Goal: Task Accomplishment & Management: Manage account settings

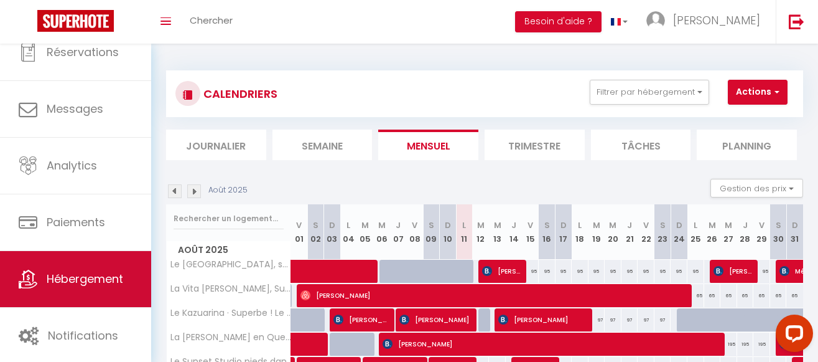
click at [78, 286] on span "Hébergement" at bounding box center [85, 279] width 77 height 16
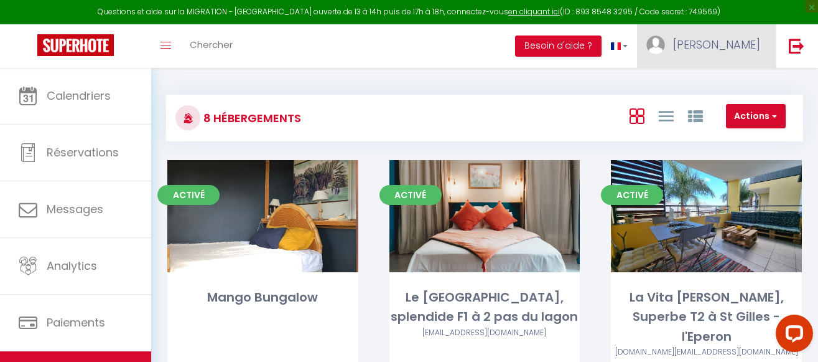
click at [740, 44] on span "[PERSON_NAME]" at bounding box center [716, 45] width 87 height 16
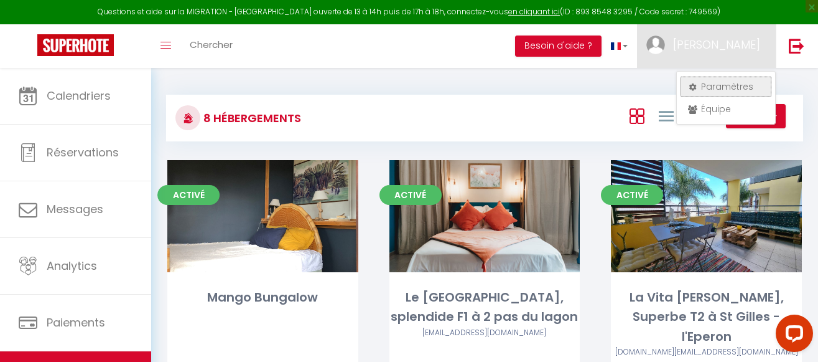
click at [718, 85] on link "Paramètres" at bounding box center [726, 86] width 92 height 21
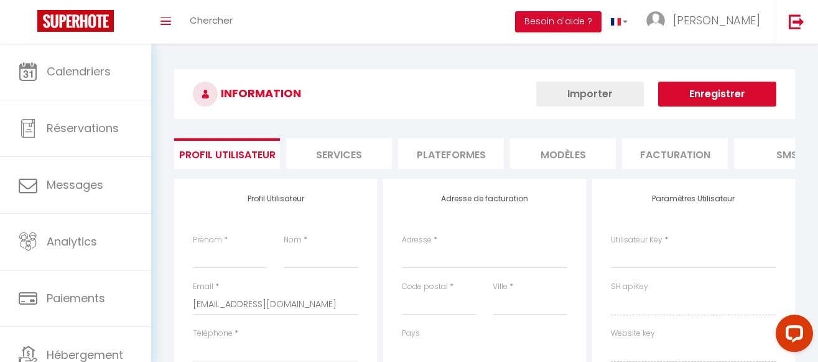
type input "[PERSON_NAME]"
type input "PELLEGRINI"
type input "0692866516"
type input "[STREET_ADDRESS][PERSON_NAME]"
type input "97411"
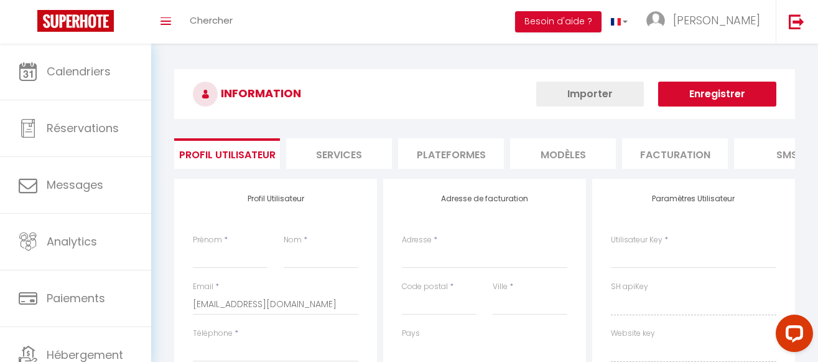
type input "Bois de Nèfles [GEOGRAPHIC_DATA]"
select select "177"
select select "28"
type input "SrNL7WPhnuxG1dlbhhuR87SQS"
type input "ZjjYNnGnPmZFfpt1YbsoftGIa"
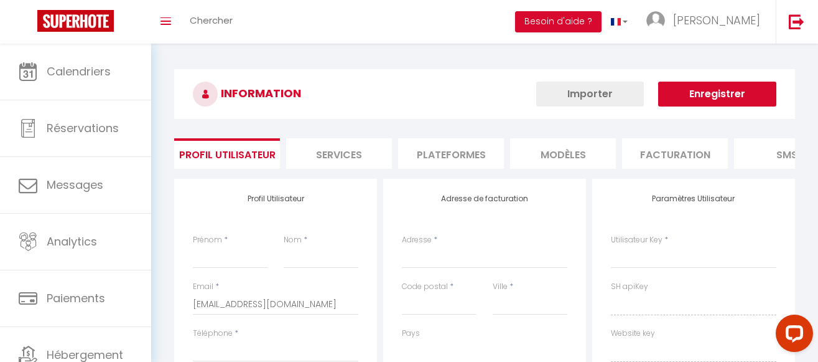
type input "[URL][DOMAIN_NAME]"
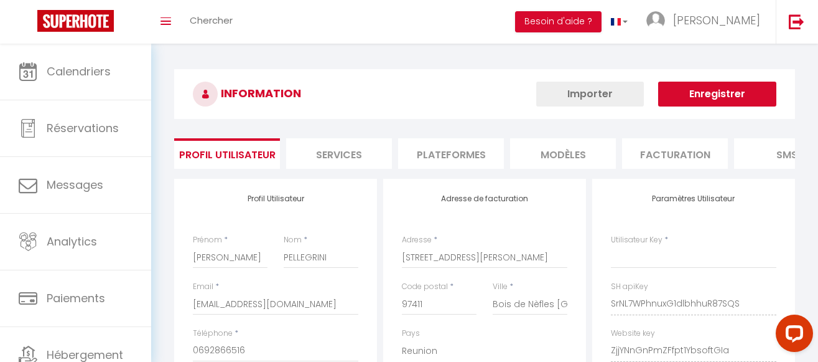
type input "SrNL7WPhnuxG1dlbhhuR87SQS"
type input "ZjjYNnGnPmZFfpt1YbsoftGIa"
type input "[URL][DOMAIN_NAME]"
select select "fr"
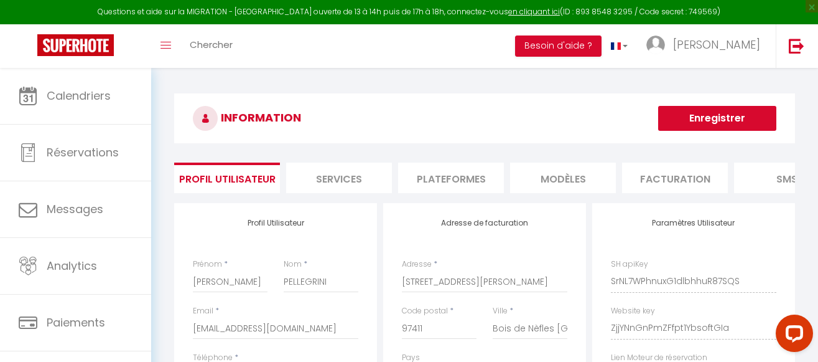
click at [468, 172] on li "Plateformes" at bounding box center [451, 177] width 106 height 30
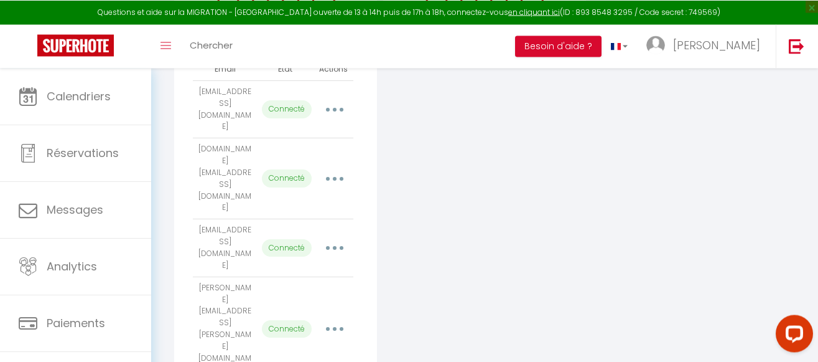
scroll to position [317, 0]
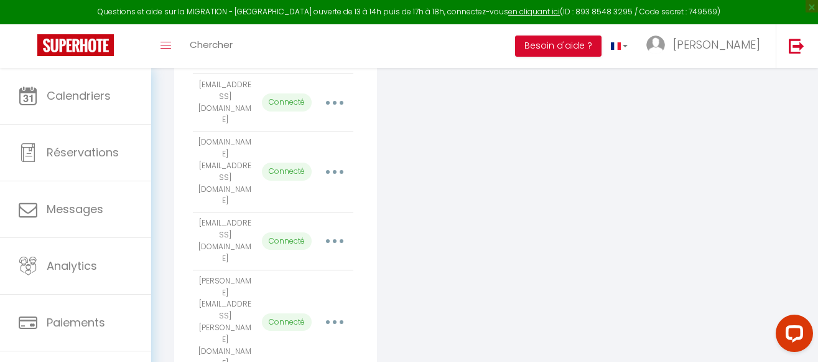
click at [336, 229] on button "button" at bounding box center [335, 241] width 33 height 24
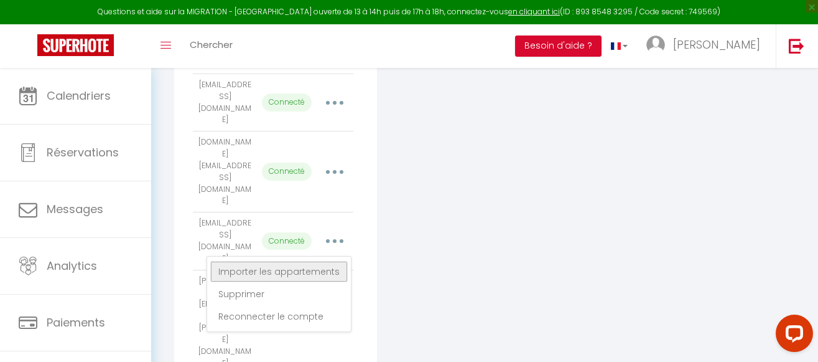
click at [317, 261] on link "Importer les appartements" at bounding box center [279, 271] width 138 height 21
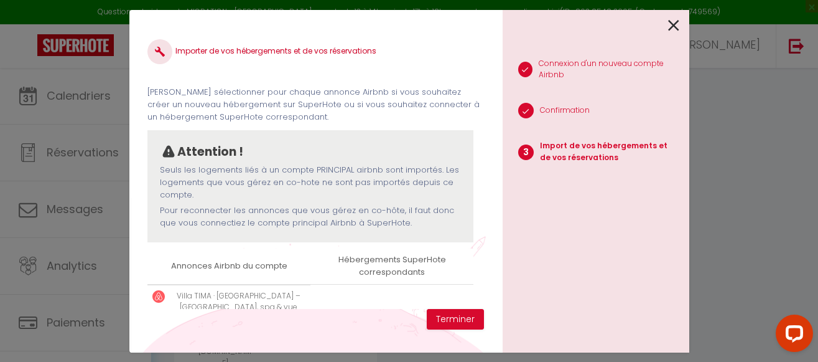
click at [409, 293] on td "Créer un nouveau hébergement Ne rien faire Mango Bungalow Le Jardin de Corail, …" at bounding box center [391, 322] width 163 height 76
click at [266, 294] on p "Villa [PERSON_NAME] TIMA – Piscine, spa & vue mer [GEOGRAPHIC_DATA]" at bounding box center [238, 307] width 134 height 35
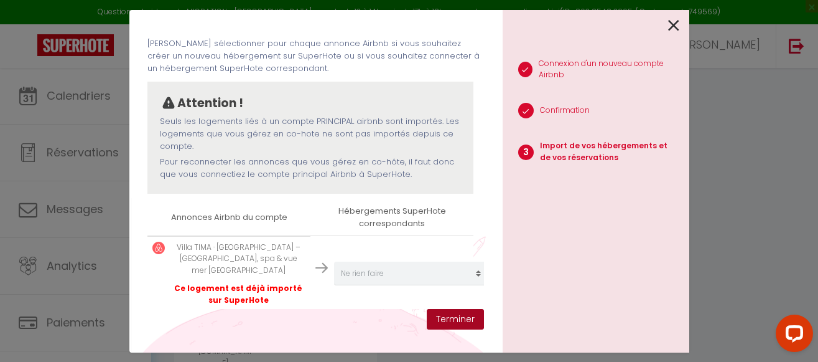
click at [456, 317] on button "Terminer" at bounding box center [455, 319] width 57 height 21
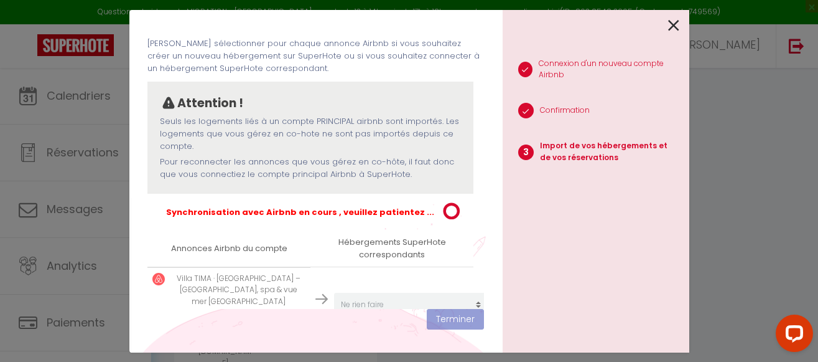
select select
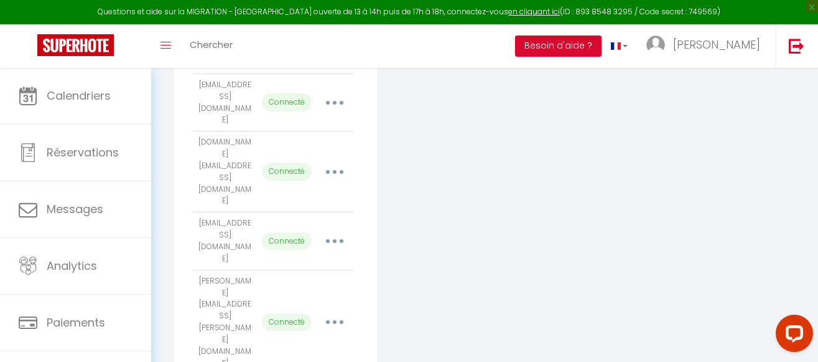
click at [330, 229] on button "button" at bounding box center [335, 241] width 33 height 24
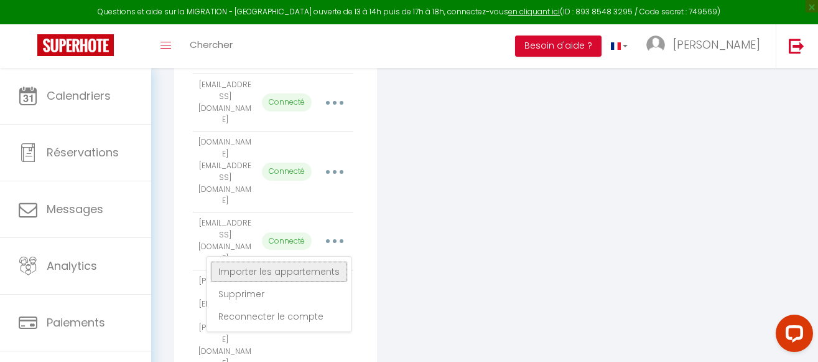
click at [316, 261] on link "Importer les appartements" at bounding box center [279, 271] width 138 height 21
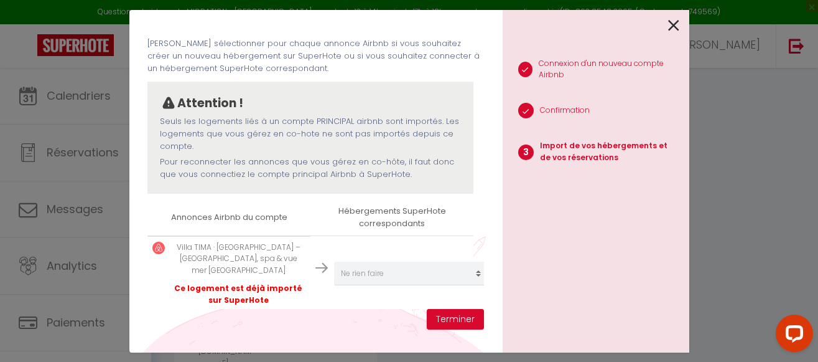
click at [322, 262] on img at bounding box center [321, 267] width 12 height 12
click at [465, 317] on button "Terminer" at bounding box center [455, 319] width 57 height 21
select select
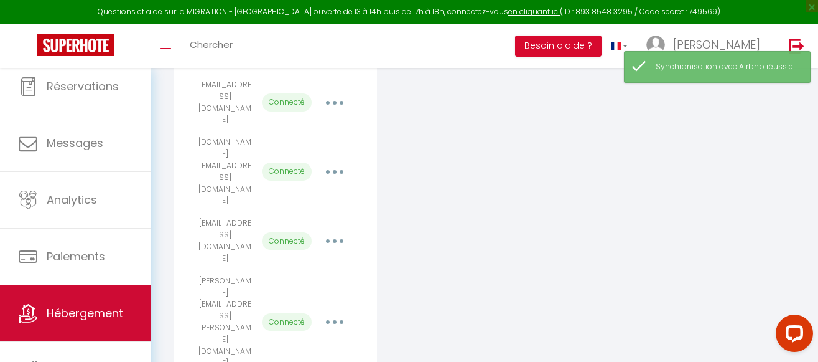
scroll to position [79, 0]
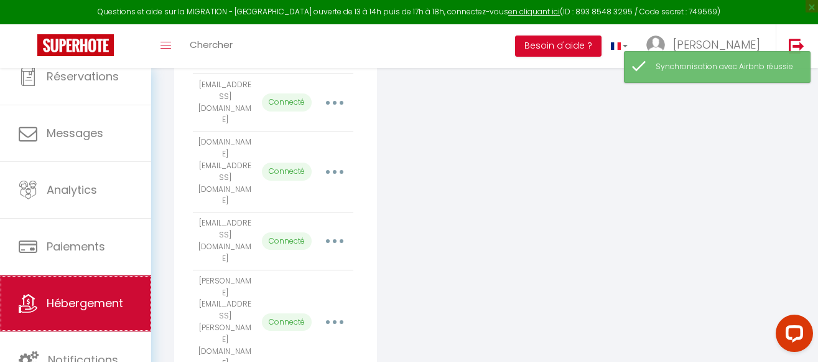
click at [83, 306] on span "Hébergement" at bounding box center [85, 303] width 77 height 16
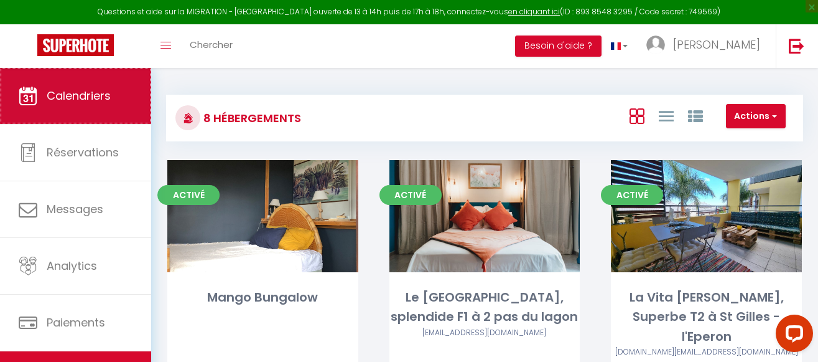
click at [111, 103] on span "Calendriers" at bounding box center [79, 96] width 64 height 16
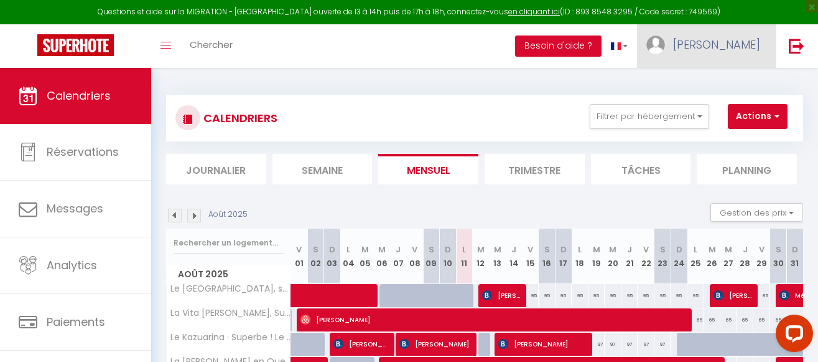
click at [749, 49] on span "[PERSON_NAME]" at bounding box center [716, 45] width 87 height 16
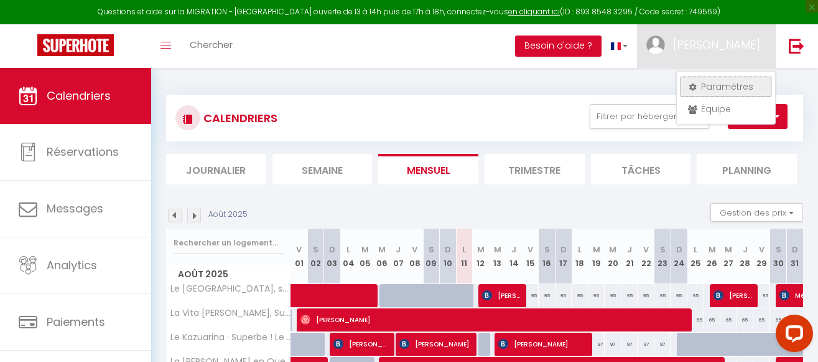
click at [721, 83] on link "Paramètres" at bounding box center [726, 86] width 92 height 21
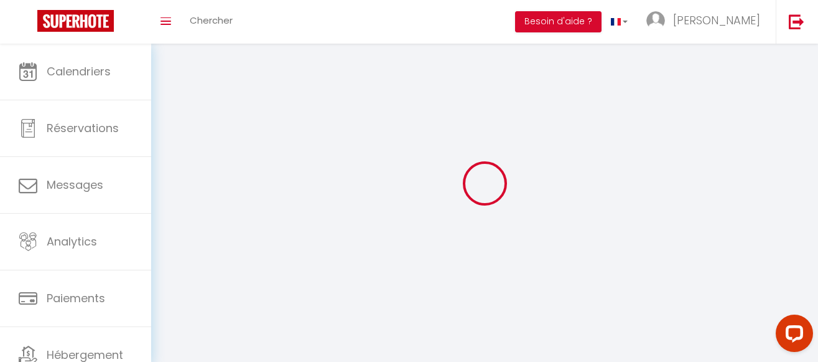
select select
type input "[PERSON_NAME]"
type input "PELLEGRINI"
type input "0692866516"
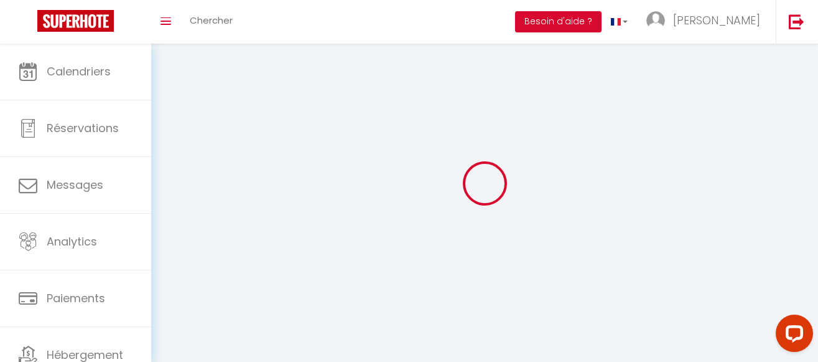
type input "[STREET_ADDRESS][PERSON_NAME]"
type input "97411"
type input "Bois de Nèfles [GEOGRAPHIC_DATA]"
type input "SrNL7WPhnuxG1dlbhhuR87SQS"
type input "ZjjYNnGnPmZFfpt1YbsoftGIa"
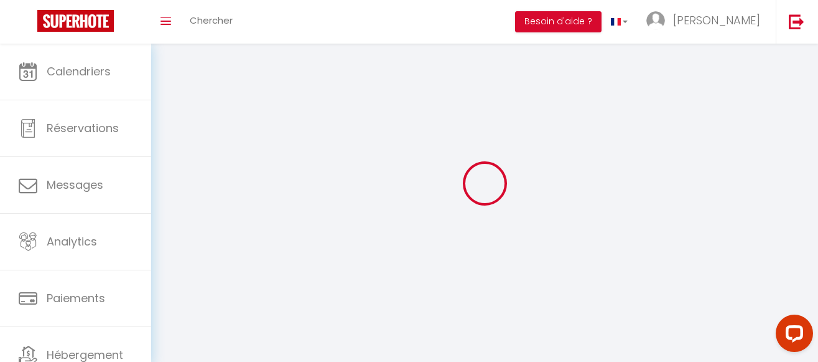
type input "[URL][DOMAIN_NAME]"
select select "177"
select select "28"
select select "fr"
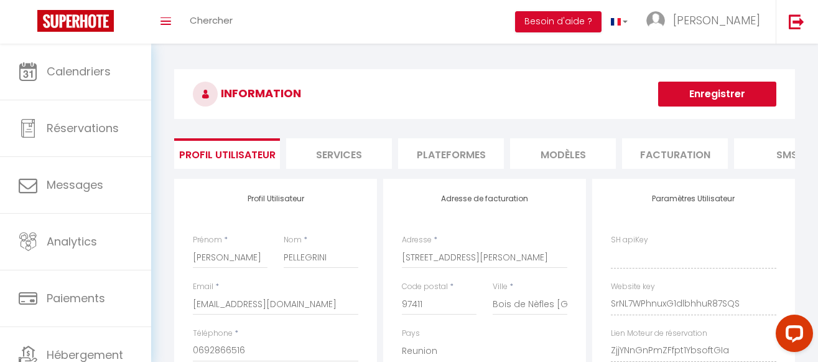
type input "SrNL7WPhnuxG1dlbhhuR87SQS"
type input "ZjjYNnGnPmZFfpt1YbsoftGIa"
type input "[URL][DOMAIN_NAME]"
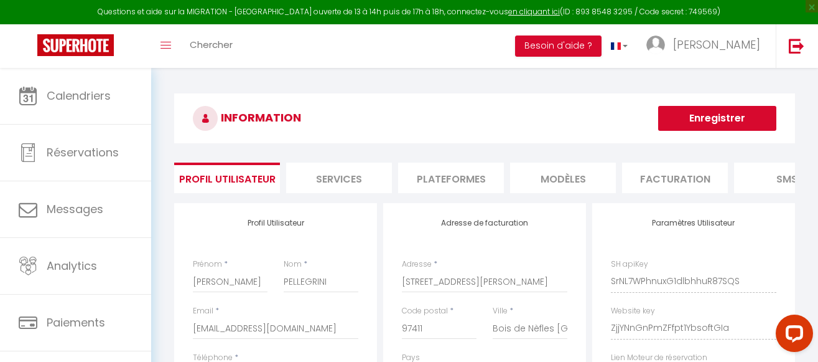
click at [470, 181] on li "Plateformes" at bounding box center [451, 177] width 106 height 30
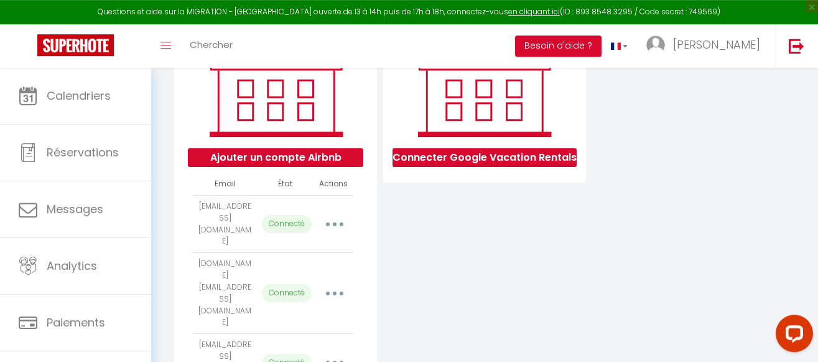
scroll to position [171, 0]
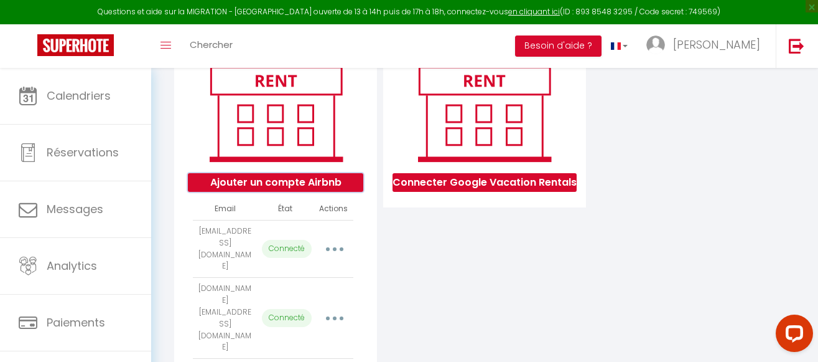
click at [328, 184] on button "Ajouter un compte Airbnb" at bounding box center [275, 182] width 175 height 19
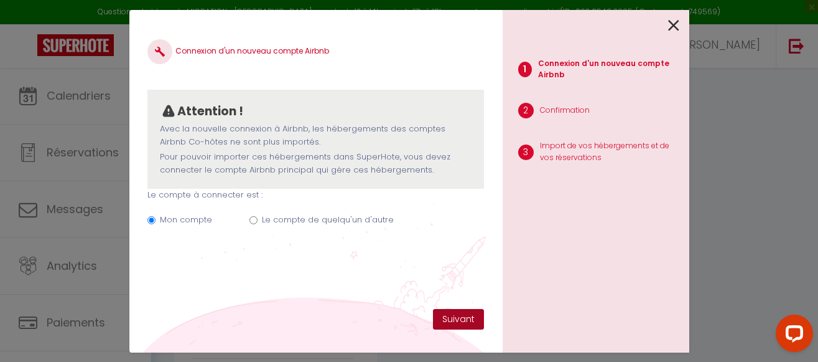
click at [467, 317] on button "Suivant" at bounding box center [458, 319] width 51 height 21
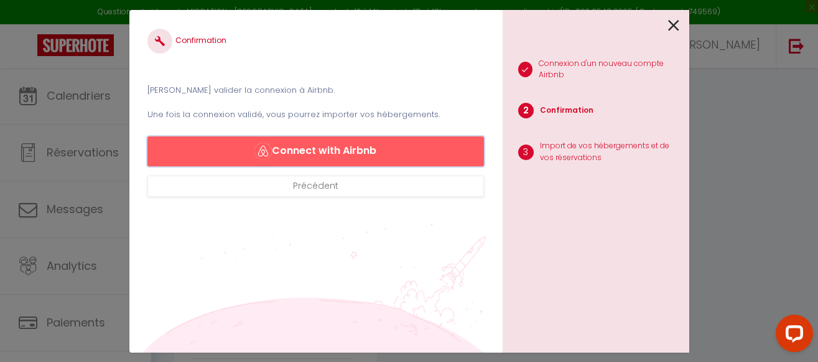
click at [357, 149] on button "Connect with Airbnb" at bounding box center [315, 151] width 336 height 30
click at [375, 153] on button "Connect with Airbnb" at bounding box center [315, 151] width 336 height 30
click at [382, 149] on button "Connect with Airbnb" at bounding box center [315, 151] width 336 height 30
click at [312, 147] on button "Connect with Airbnb" at bounding box center [315, 151] width 336 height 30
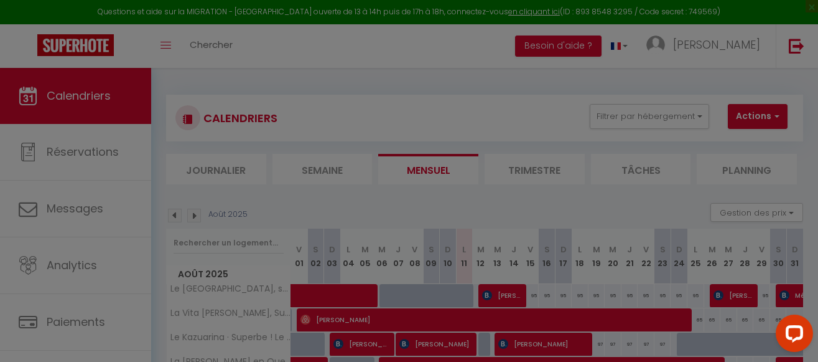
click at [731, 42] on div at bounding box center [409, 181] width 818 height 362
click at [376, 41] on div at bounding box center [409, 181] width 818 height 362
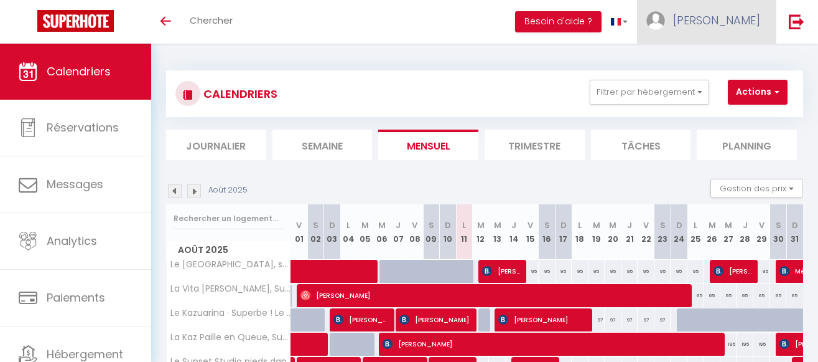
click at [735, 20] on span "[PERSON_NAME]" at bounding box center [716, 20] width 87 height 16
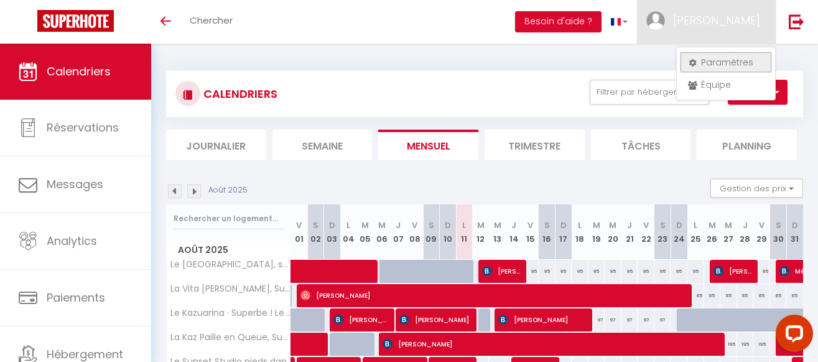
click at [735, 65] on link "Paramètres" at bounding box center [726, 62] width 92 height 21
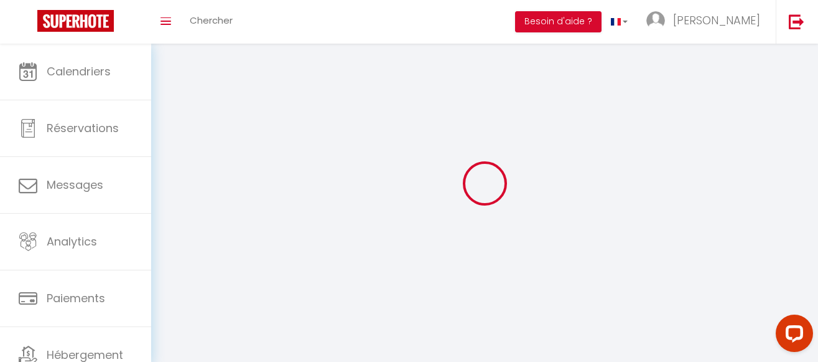
select select
type input "[PERSON_NAME]"
type input "PELLEGRINI"
type input "0692866516"
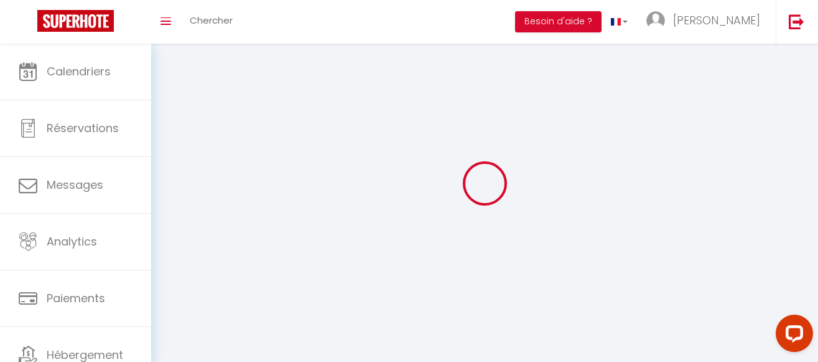
type input "[STREET_ADDRESS][PERSON_NAME]"
type input "97411"
type input "Bois de Nèfles [GEOGRAPHIC_DATA]"
type input "SrNL7WPhnuxG1dlbhhuR87SQS"
type input "ZjjYNnGnPmZFfpt1YbsoftGIa"
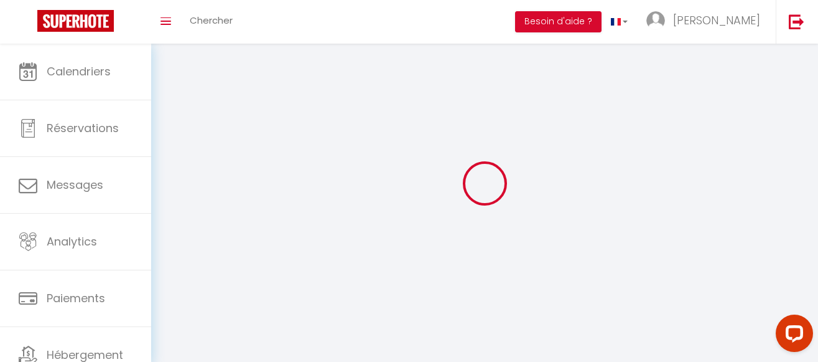
type input "[URL][DOMAIN_NAME]"
select select "177"
select select "28"
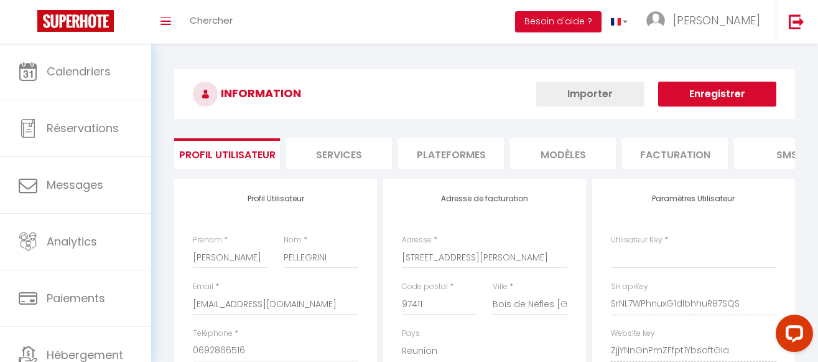
type input "SrNL7WPhnuxG1dlbhhuR87SQS"
type input "ZjjYNnGnPmZFfpt1YbsoftGIa"
type input "[URL][DOMAIN_NAME]"
select select "fr"
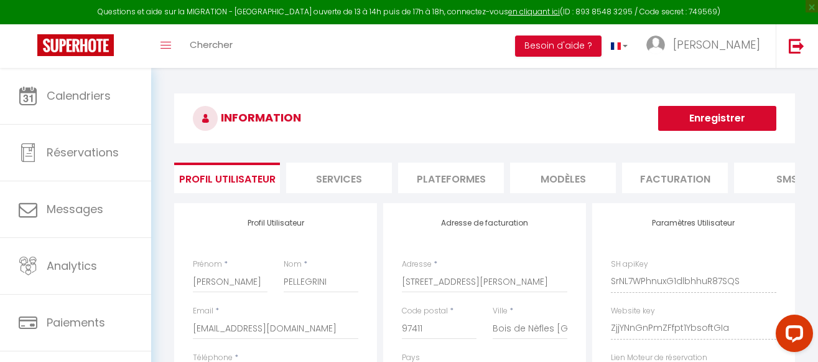
click at [437, 177] on li "Plateformes" at bounding box center [451, 177] width 106 height 30
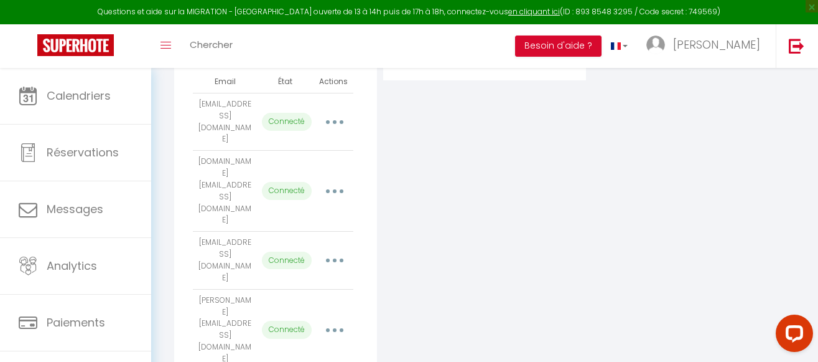
scroll to position [235, 0]
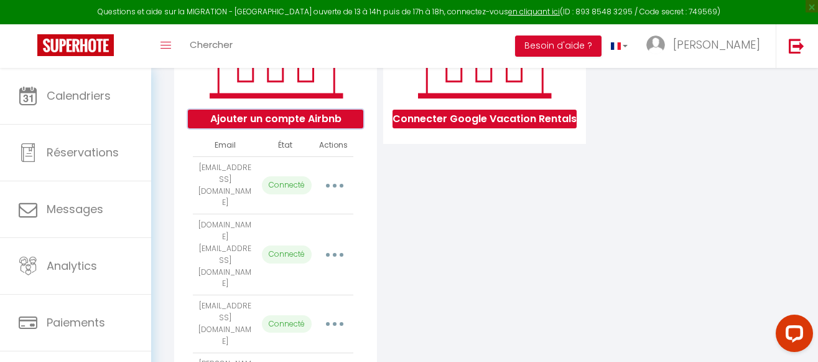
click at [314, 119] on button "Ajouter un compte Airbnb" at bounding box center [275, 119] width 175 height 19
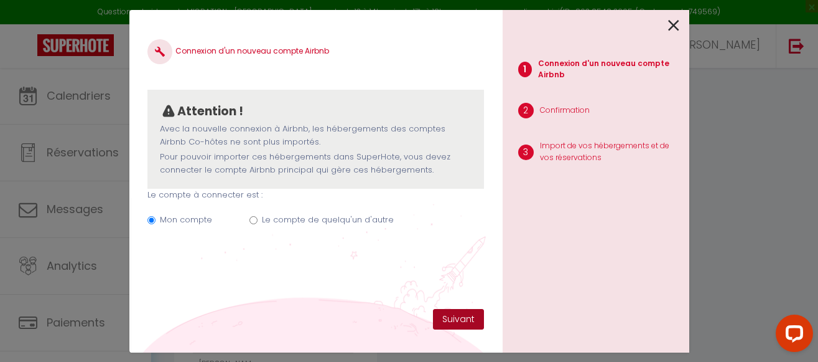
click at [452, 314] on button "Suivant" at bounding box center [458, 319] width 51 height 21
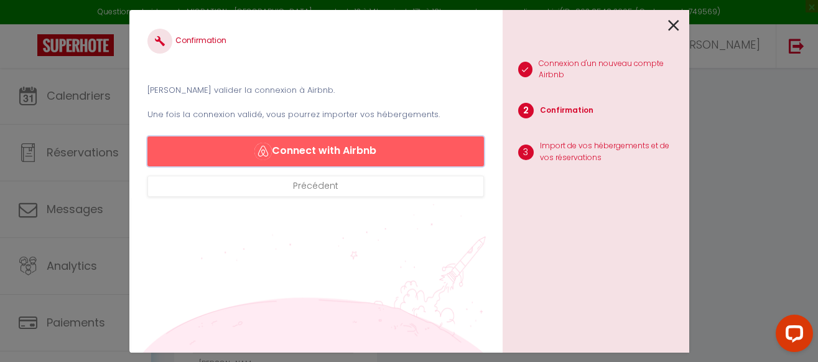
click at [370, 148] on button "Connect with Airbnb" at bounding box center [315, 151] width 336 height 30
click at [336, 151] on button "Connect with Airbnb" at bounding box center [315, 151] width 336 height 30
click at [677, 26] on icon at bounding box center [673, 25] width 11 height 19
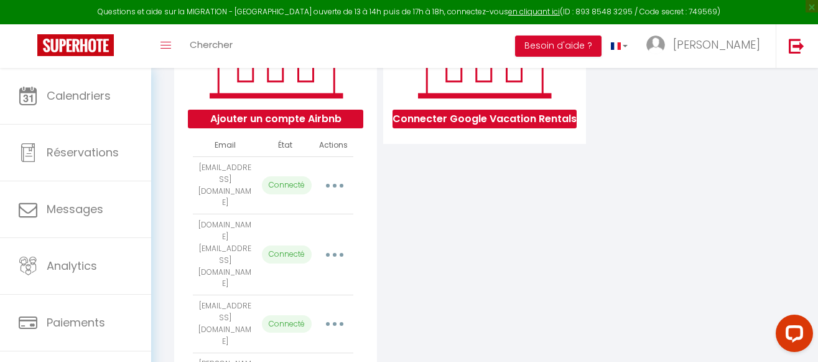
click at [334, 174] on button "button" at bounding box center [335, 186] width 33 height 24
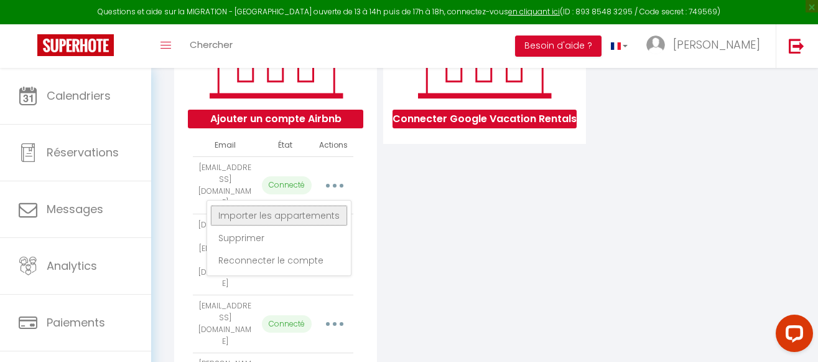
click at [330, 205] on link "Importer les appartements" at bounding box center [279, 215] width 138 height 21
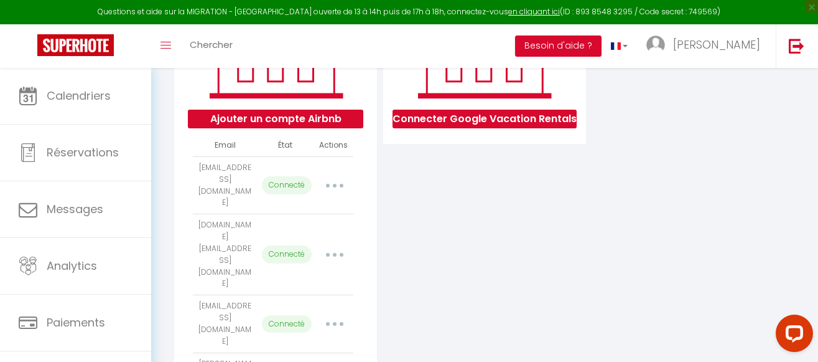
select select "33084"
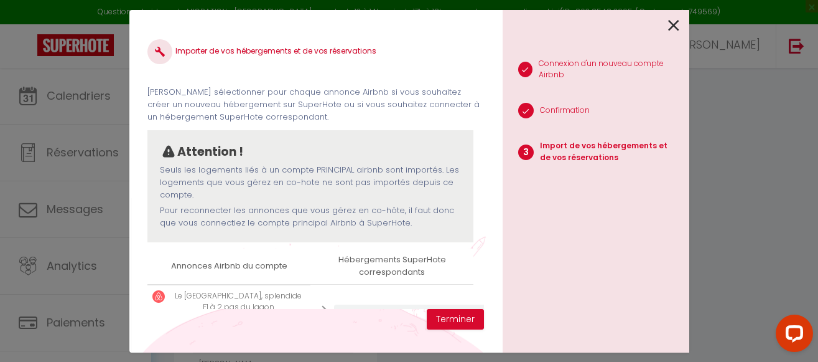
scroll to position [49, 0]
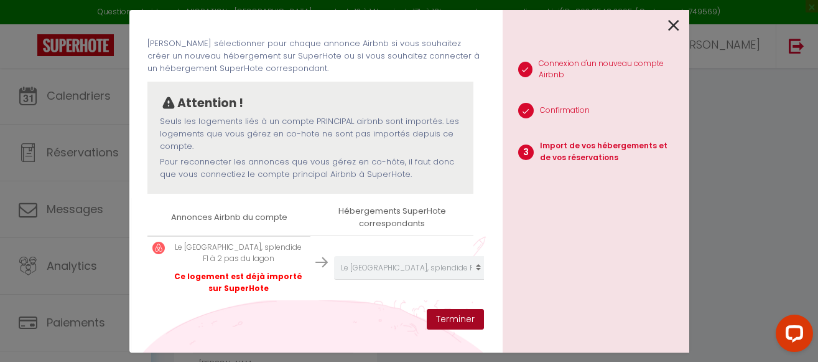
click at [471, 318] on button "Terminer" at bounding box center [455, 319] width 57 height 21
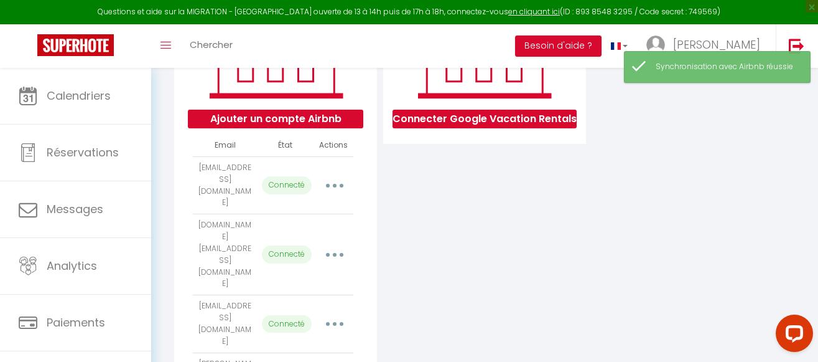
click at [338, 312] on button "button" at bounding box center [335, 324] width 33 height 24
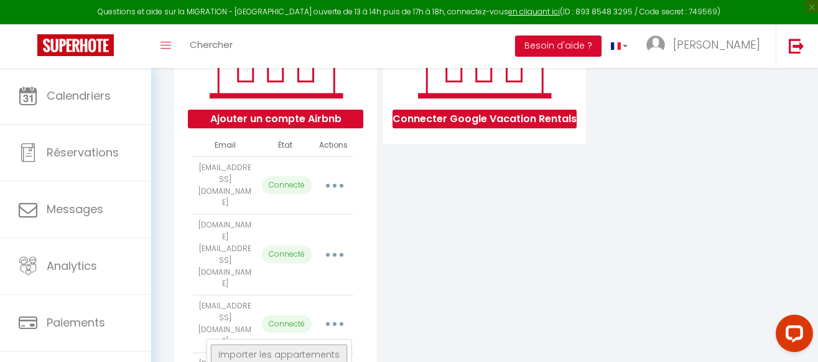
click at [323, 343] on link "Importer les appartements" at bounding box center [279, 353] width 138 height 21
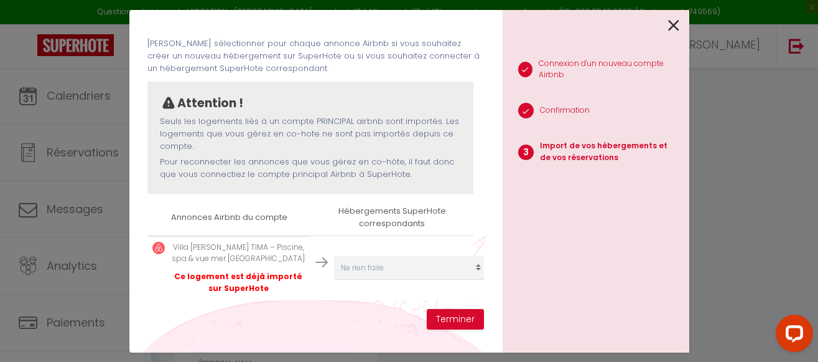
drag, startPoint x: 287, startPoint y: 276, endPoint x: 365, endPoint y: 291, distance: 79.3
click at [289, 275] on p "Ce logement est déjà importé sur SuperHote" at bounding box center [238, 283] width 134 height 24
click at [455, 319] on button "Terminer" at bounding box center [455, 319] width 57 height 21
select select
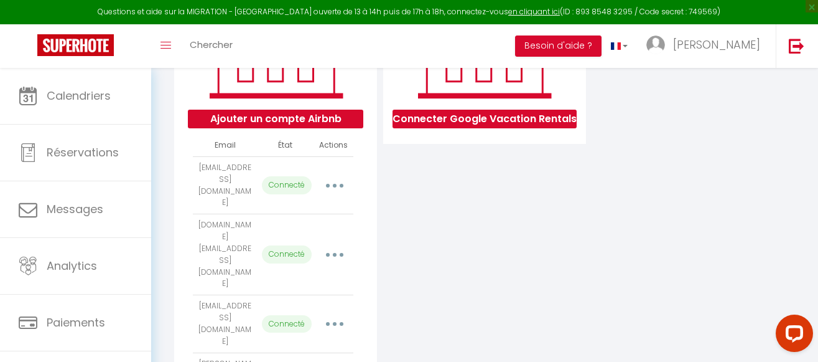
click at [620, 287] on div "Ajouter un compte Airbnb Email État Actions [EMAIL_ADDRESS][DOMAIN_NAME] Connec…" at bounding box center [484, 339] width 627 height 743
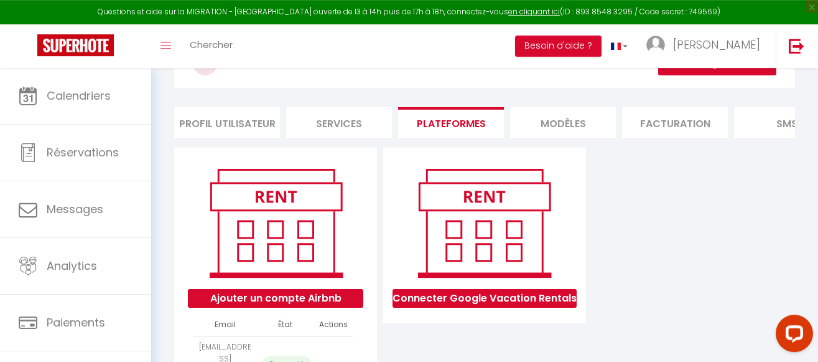
scroll to position [127, 0]
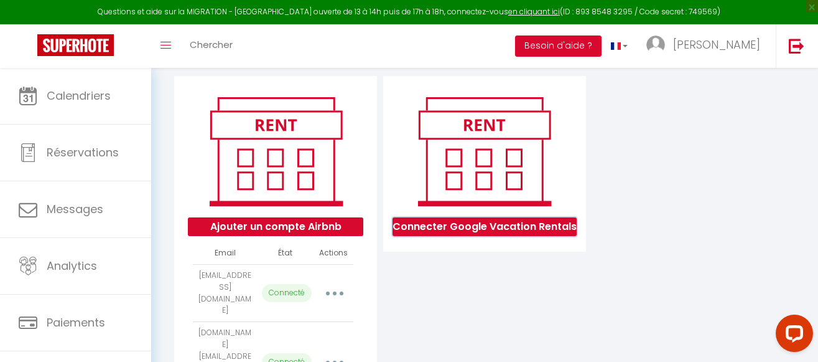
click at [522, 226] on button "Connecter Google Vacation Rentals" at bounding box center [485, 226] width 184 height 19
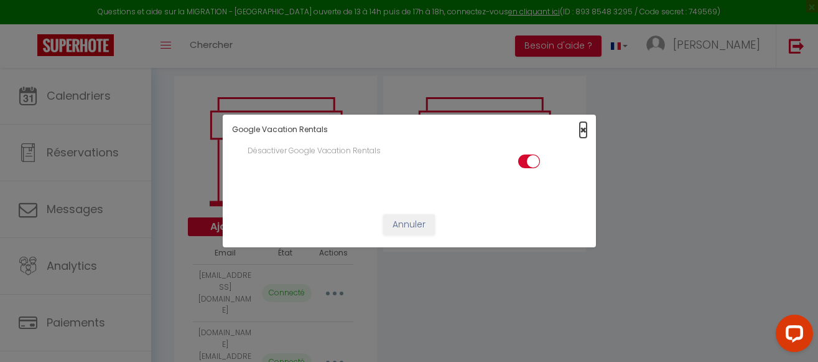
click at [583, 131] on span "×" at bounding box center [583, 130] width 7 height 16
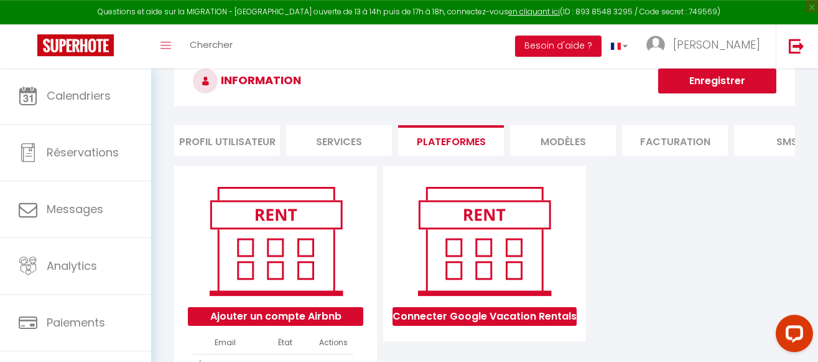
scroll to position [63, 0]
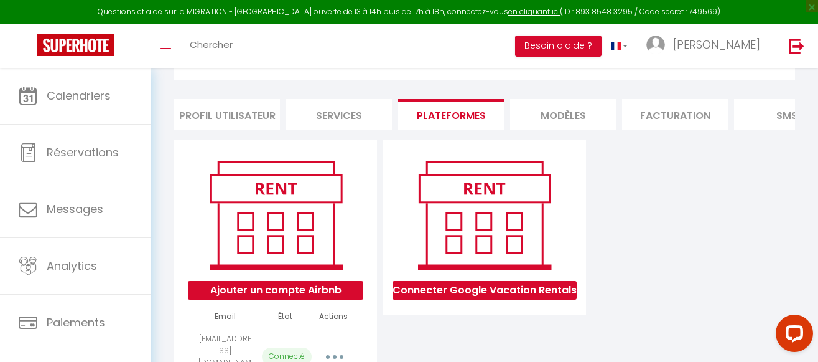
click at [243, 120] on li "Profil Utilisateur" at bounding box center [227, 114] width 106 height 30
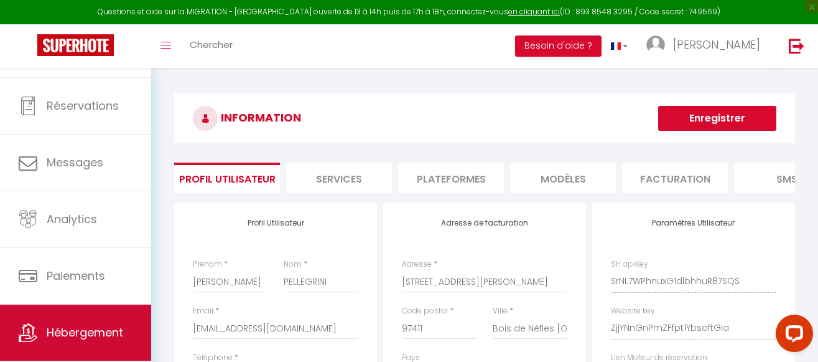
scroll to position [79, 0]
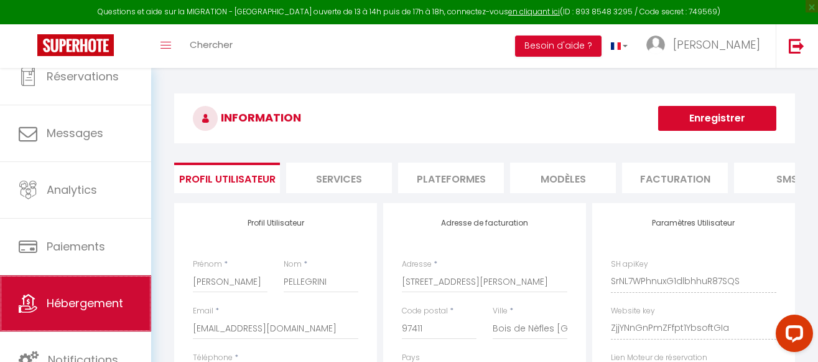
click at [110, 304] on span "Hébergement" at bounding box center [85, 303] width 77 height 16
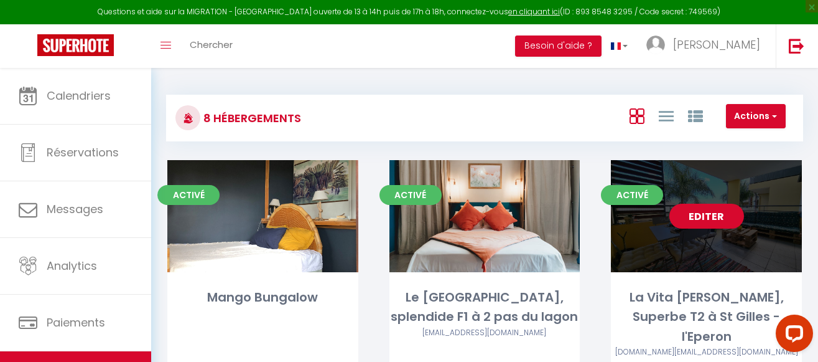
click at [721, 222] on link "Editer" at bounding box center [707, 215] width 75 height 25
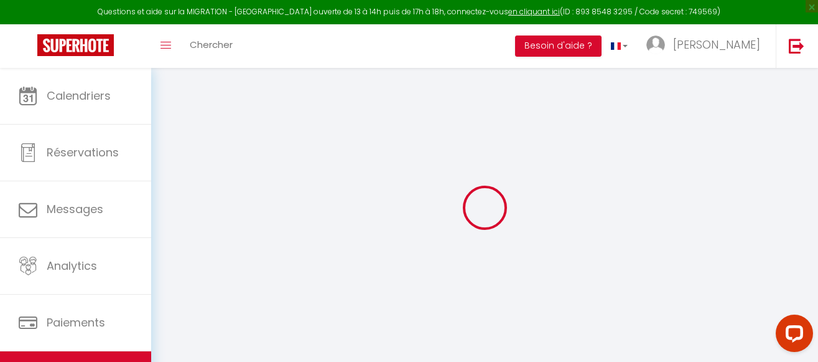
select select "+ 27 %"
select select
checkbox input "false"
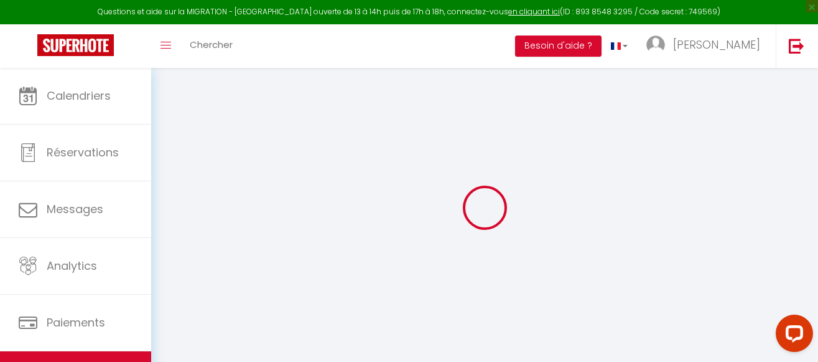
checkbox input "false"
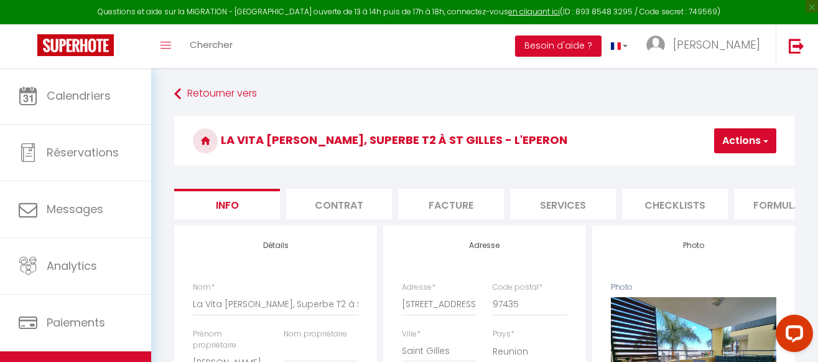
select select
checkbox input "false"
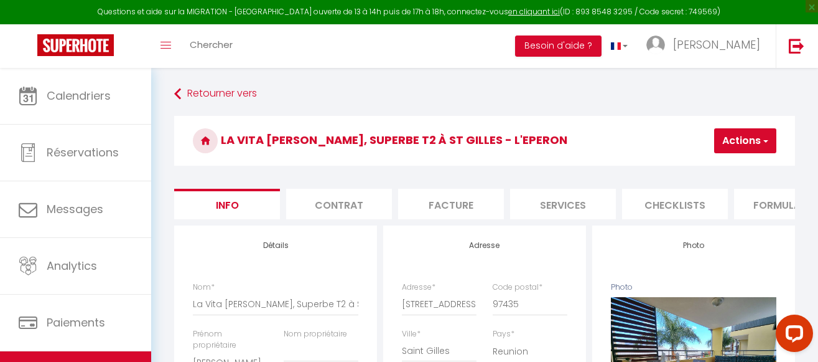
select select "10051-693295073895910568"
click at [740, 199] on li "Formulaires" at bounding box center [787, 204] width 106 height 30
select select
select select "EUR"
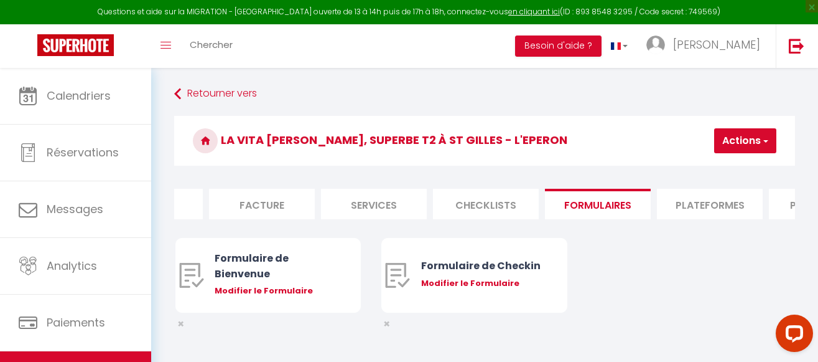
scroll to position [0, 221]
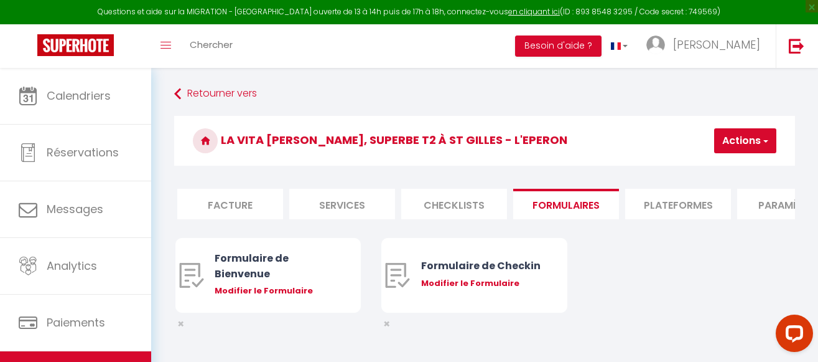
click at [685, 198] on li "Plateformes" at bounding box center [678, 204] width 106 height 30
select select
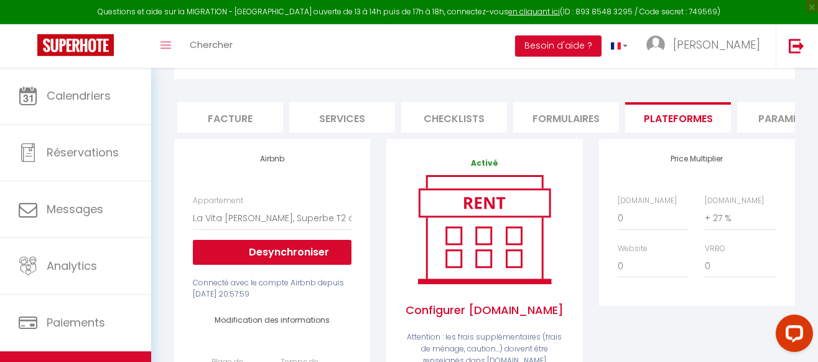
scroll to position [63, 0]
